Goal: Check status: Check status

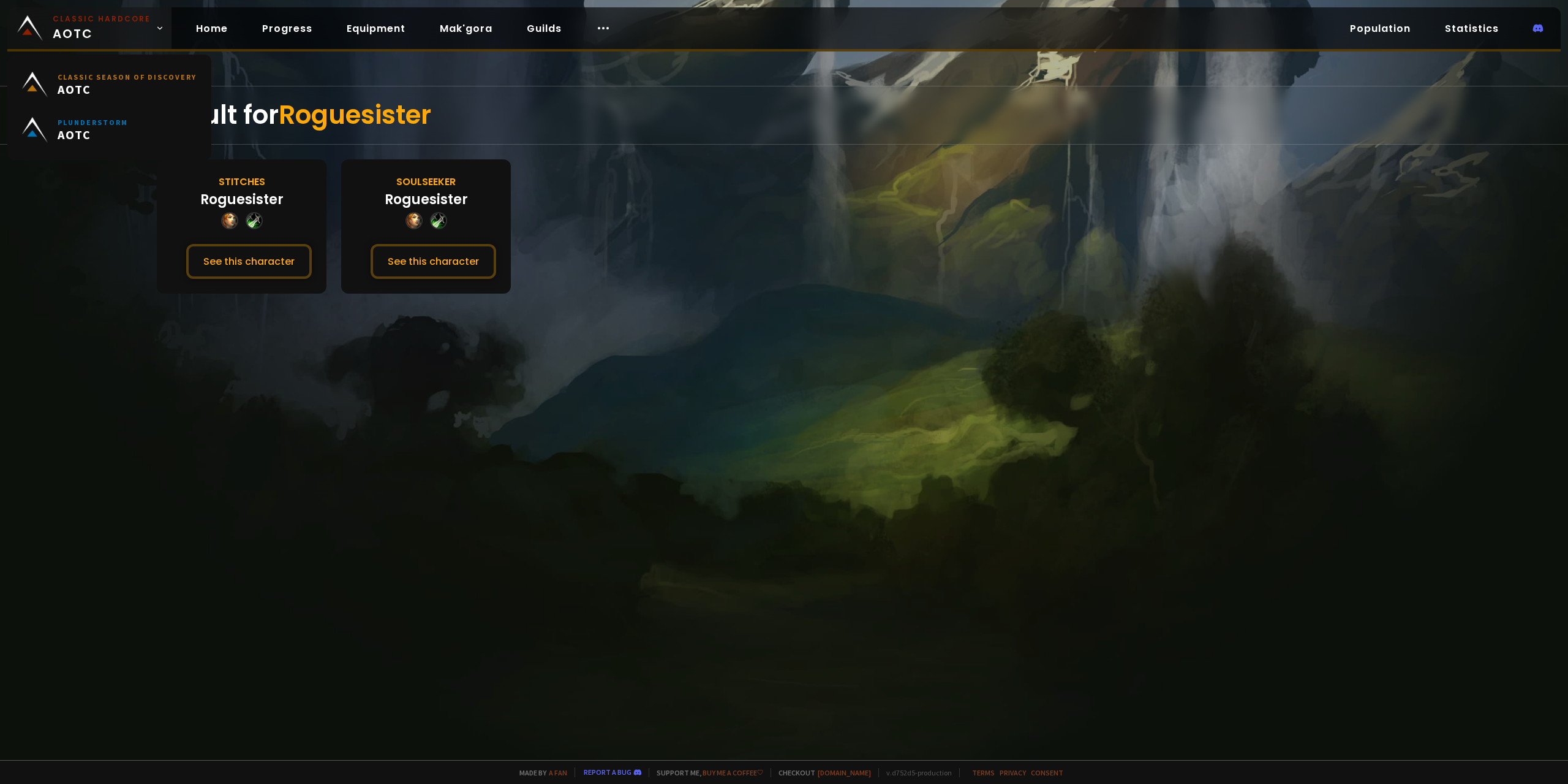
click at [104, 30] on span "Classic Hardcore AOTC" at bounding box center [101, 28] width 98 height 29
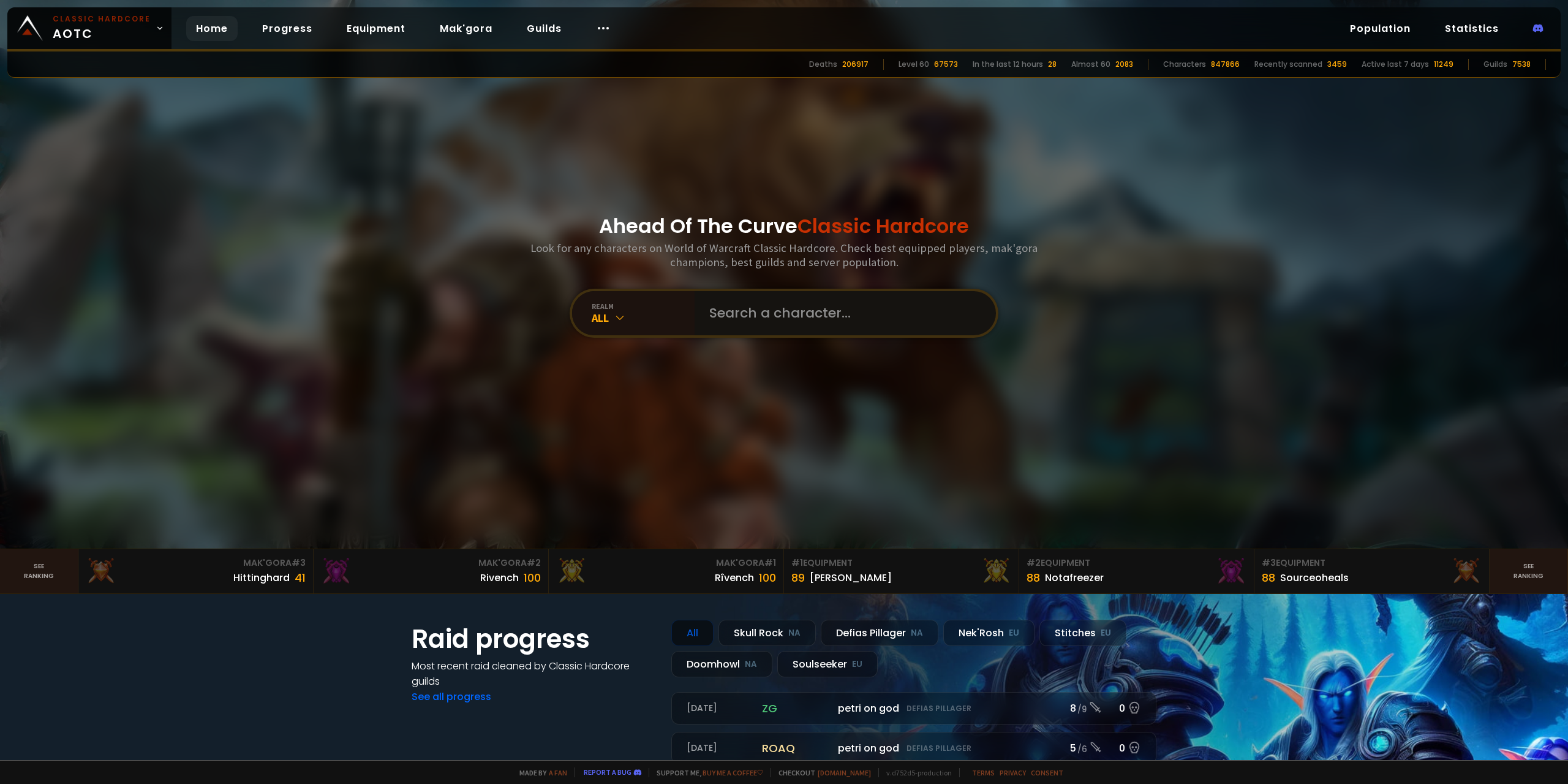
click at [759, 306] on input "text" at bounding box center [842, 312] width 279 height 44
paste input "Kialos-Soulseeker"
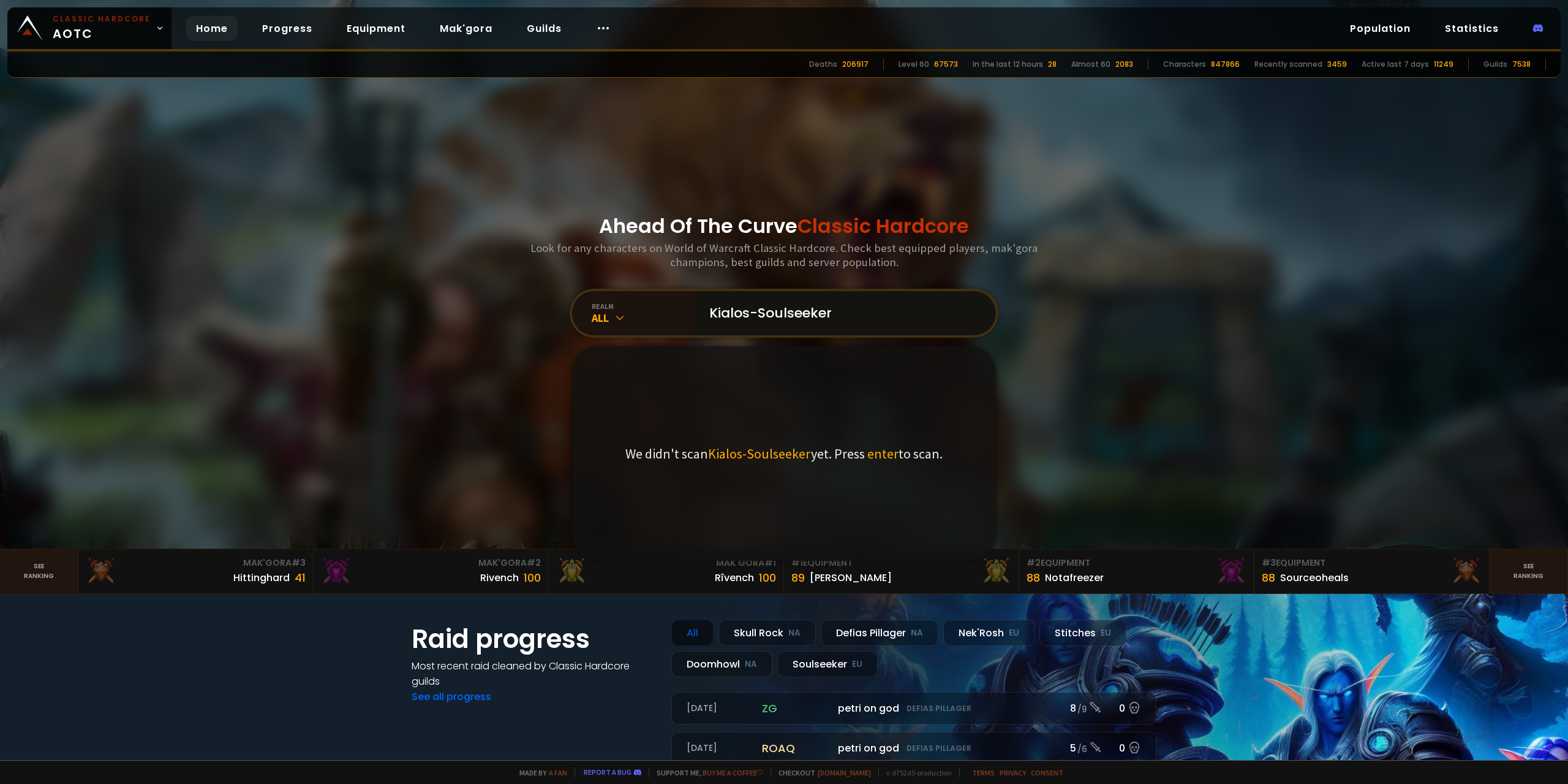
drag, startPoint x: 759, startPoint y: 312, endPoint x: 897, endPoint y: 301, distance: 138.4
click at [895, 302] on input "Kialos-Soulseeker" at bounding box center [842, 312] width 279 height 44
type input "Kialos"
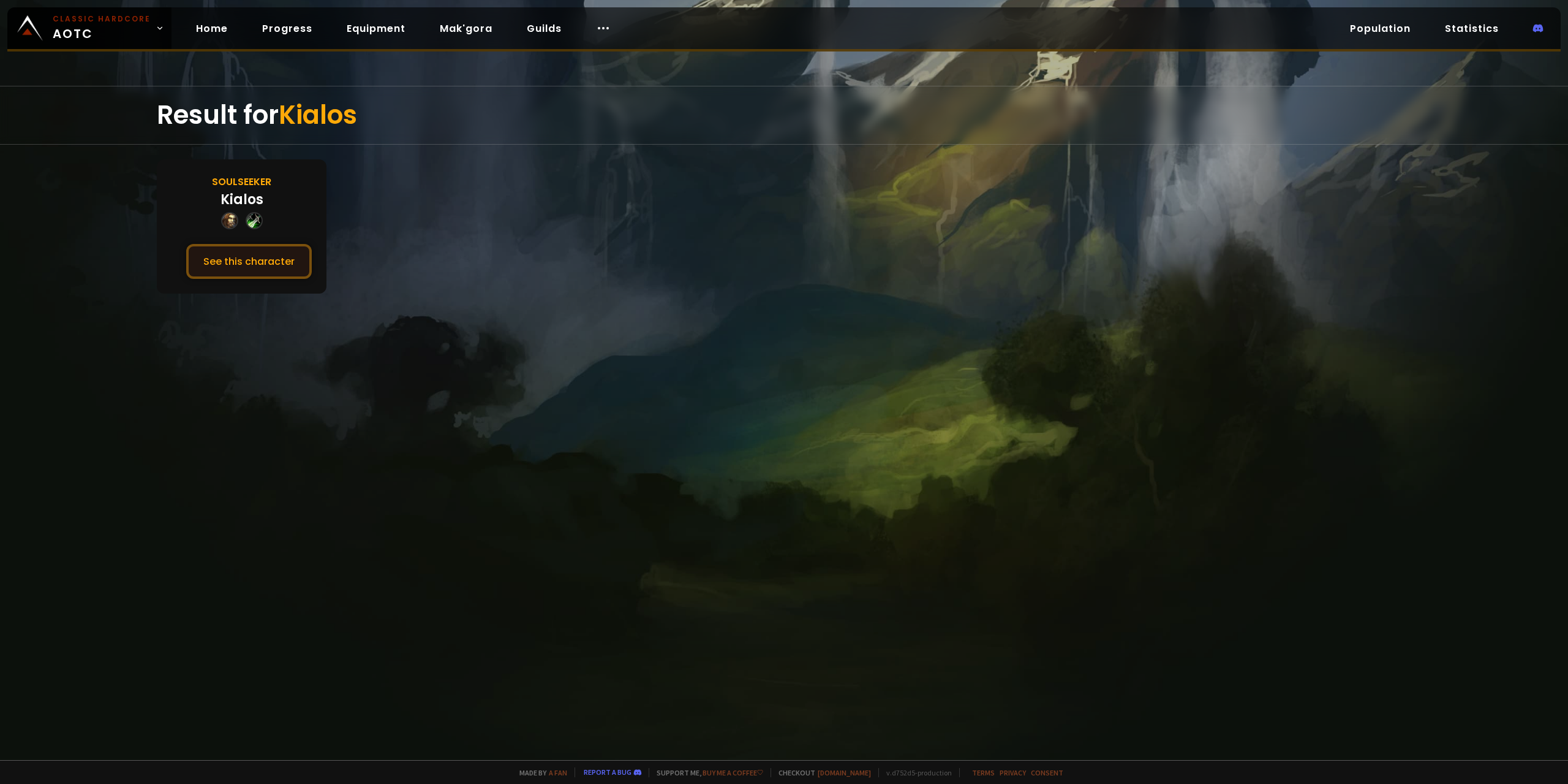
click at [263, 261] on button "See this character" at bounding box center [249, 261] width 126 height 35
